Goal: Navigation & Orientation: Find specific page/section

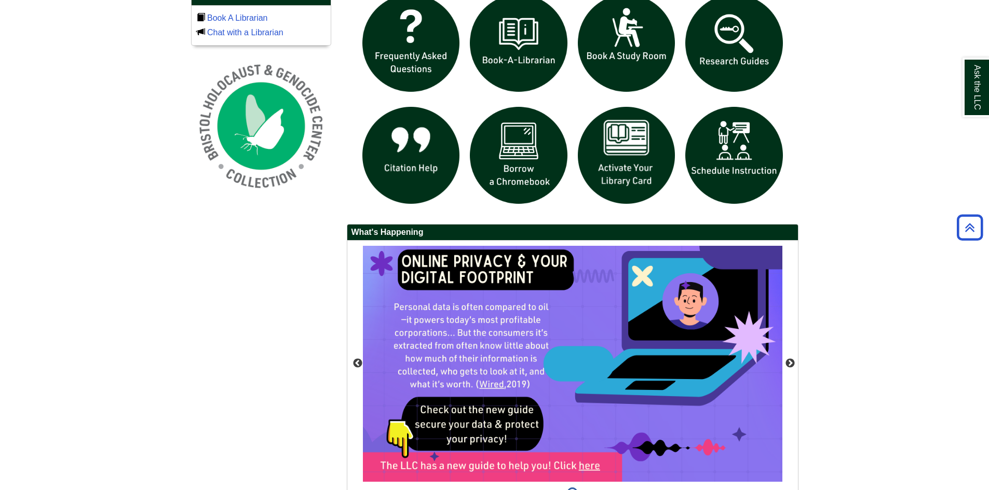
scroll to position [836, 0]
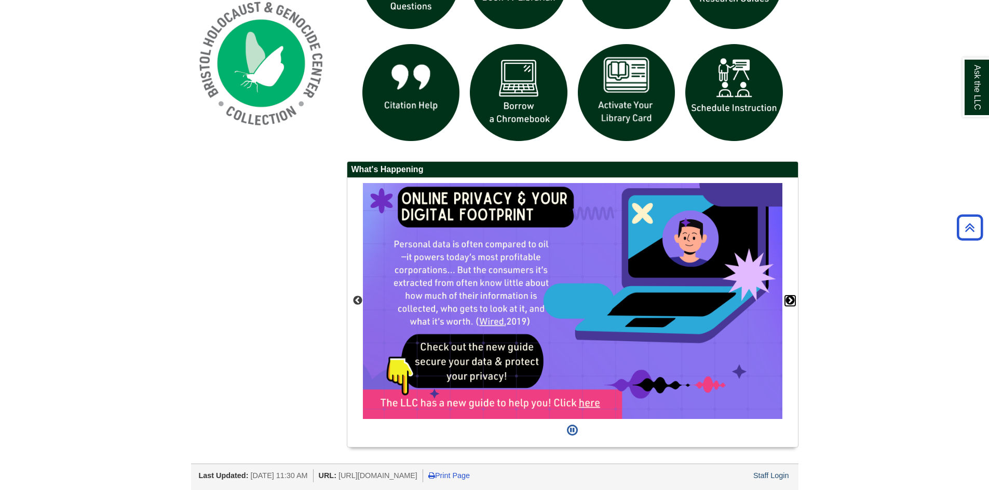
click at [788, 302] on button "Next" at bounding box center [790, 301] width 10 height 10
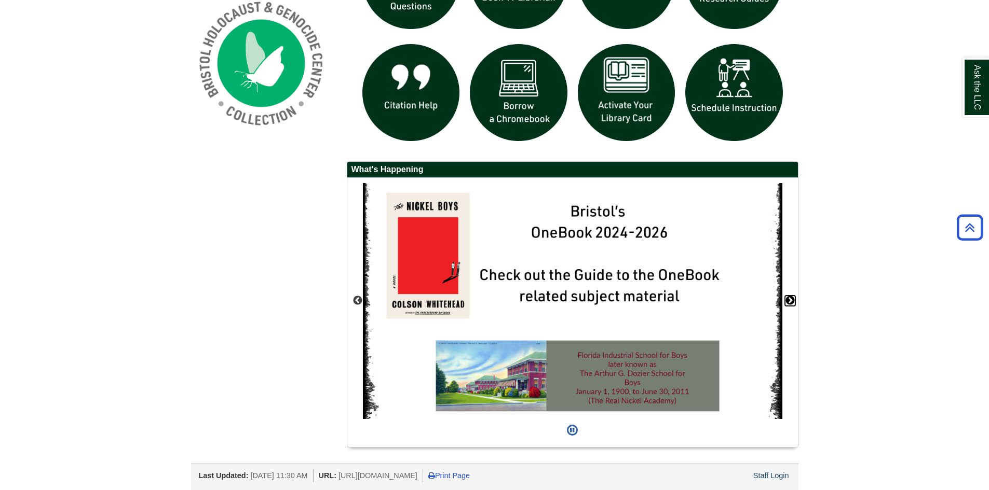
click at [788, 302] on button "Next" at bounding box center [790, 301] width 10 height 10
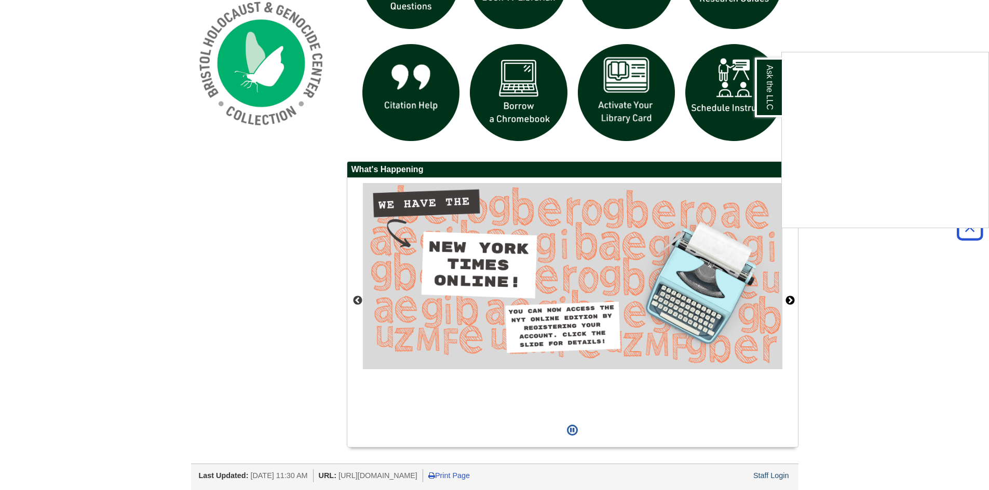
click at [788, 302] on div "Ask the LLC" at bounding box center [494, 245] width 989 height 490
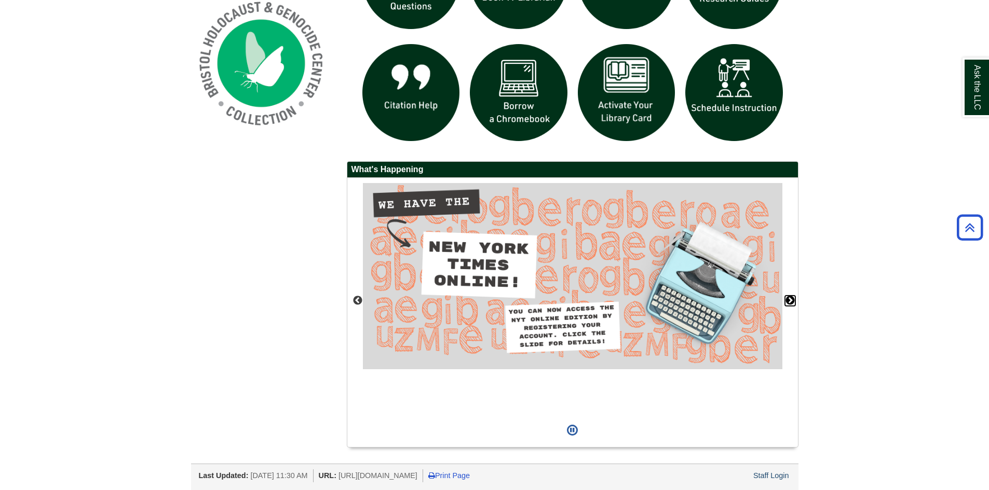
click at [795, 302] on button "Next" at bounding box center [790, 301] width 10 height 10
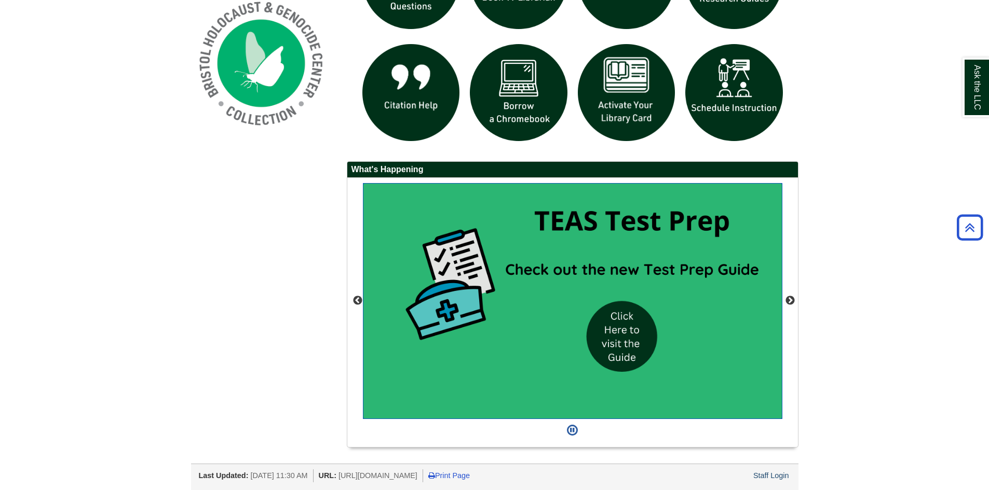
click at [650, 334] on img "slideshow" at bounding box center [572, 301] width 419 height 236
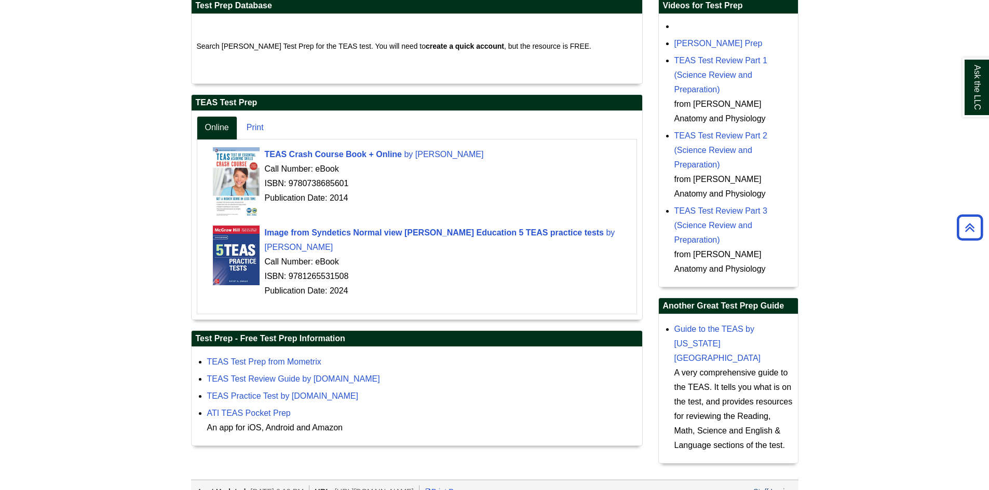
scroll to position [280, 0]
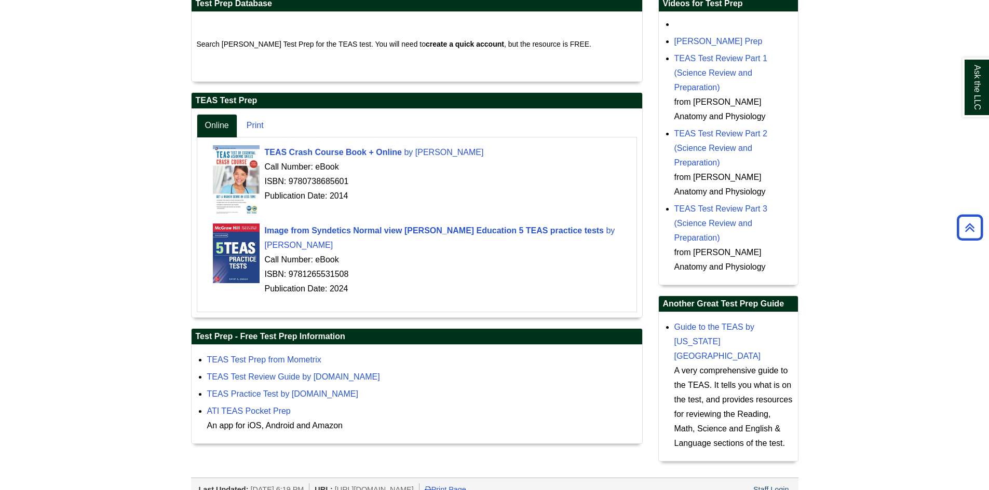
click at [0, 0] on div "Ask the LLC" at bounding box center [0, 0] width 0 height 0
click at [706, 134] on link "TEAS Test Review Part 2 (Science Review and Preparation)" at bounding box center [720, 148] width 93 height 38
